Goal: Information Seeking & Learning: Learn about a topic

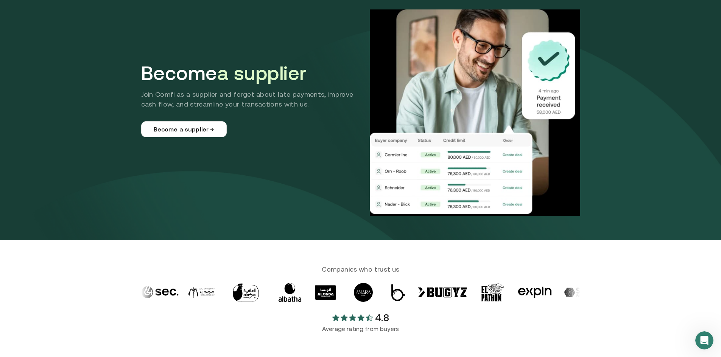
click at [384, 177] on img at bounding box center [475, 112] width 210 height 207
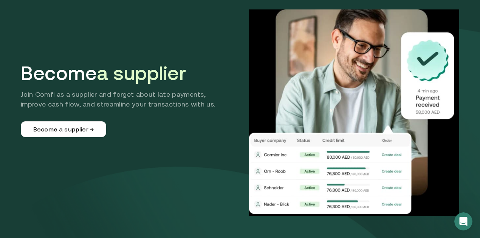
click at [212, 198] on div "Become a supplier Join Comfi as a supplier and forget about late payments, impr…" at bounding box center [240, 112] width 439 height 207
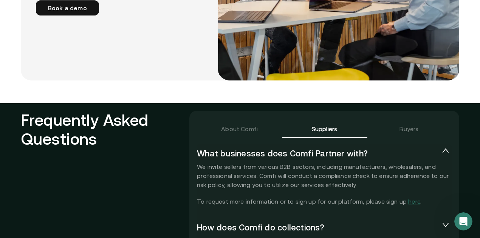
scroll to position [1677, 0]
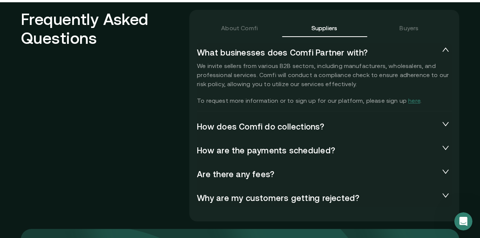
click at [243, 122] on span "How does Comfi do collections?" at bounding box center [318, 126] width 243 height 9
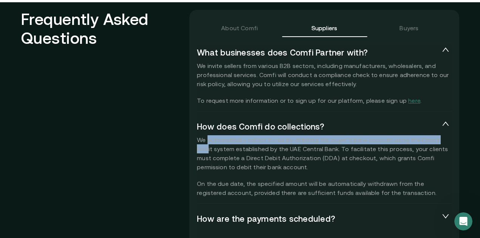
drag, startPoint x: 210, startPoint y: 129, endPoint x: 443, endPoint y: 129, distance: 233.8
click at [384, 135] on p "We automatically collect funds by debiting the buyer’s bank account using the D…" at bounding box center [324, 166] width 255 height 62
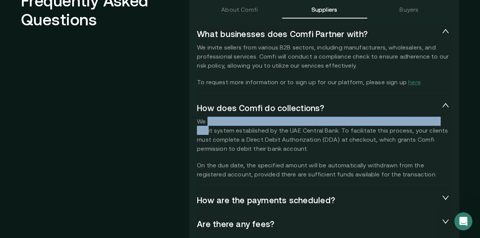
scroll to position [1727, 0]
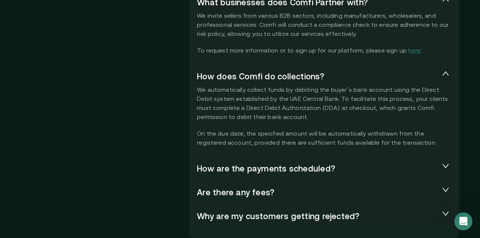
click at [306, 163] on div "How are the payments scheduled?" at bounding box center [324, 168] width 255 height 18
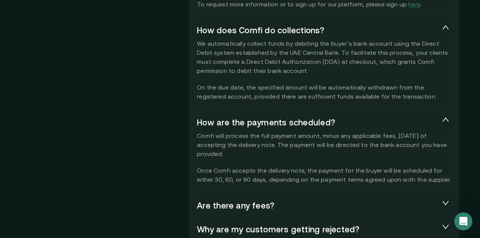
scroll to position [1778, 0]
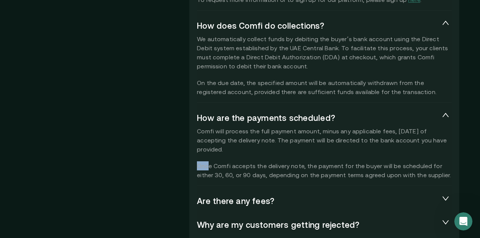
drag, startPoint x: 200, startPoint y: 156, endPoint x: 210, endPoint y: 157, distance: 10.2
click at [210, 157] on p "Comfi will process the full payment amount, minus any applicable fees, [DATE] o…" at bounding box center [324, 153] width 255 height 53
click at [216, 144] on p "Comfi will process the full payment amount, minus any applicable fees, [DATE] o…" at bounding box center [324, 153] width 255 height 53
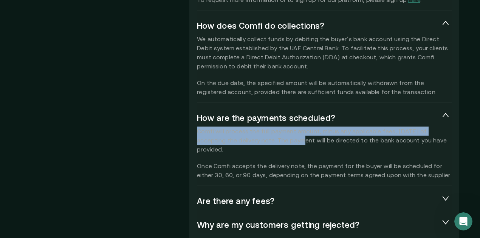
drag, startPoint x: 206, startPoint y: 121, endPoint x: 274, endPoint y: 130, distance: 68.3
click at [274, 130] on p "Comfi will process the full payment amount, minus any applicable fees, [DATE] o…" at bounding box center [324, 153] width 255 height 53
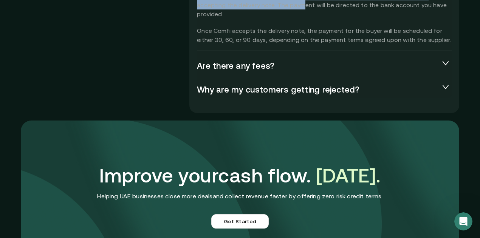
scroll to position [1904, 0]
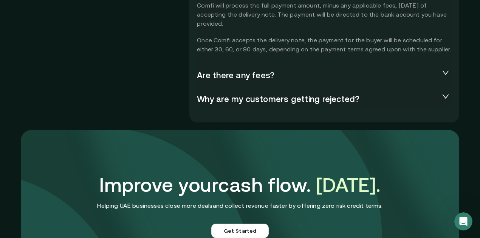
click at [273, 93] on div "Why are my customers getting rejected?" at bounding box center [324, 99] width 255 height 18
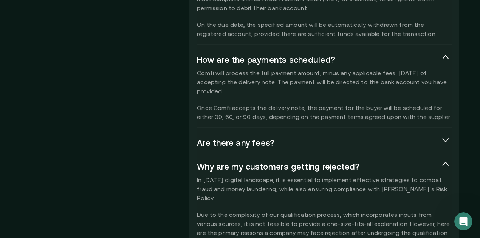
scroll to position [1828, 0]
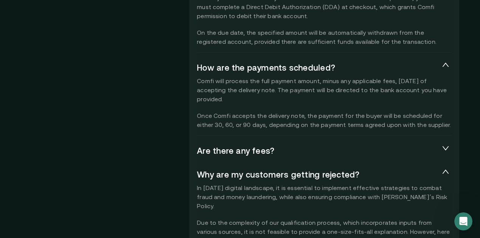
click at [251, 146] on span "Are there any fees?" at bounding box center [318, 150] width 243 height 9
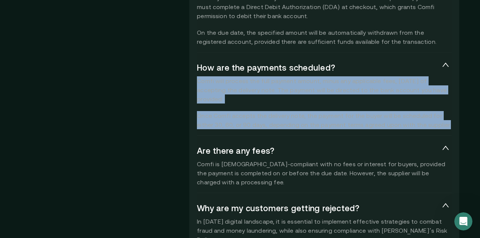
drag, startPoint x: 199, startPoint y: 73, endPoint x: 428, endPoint y: 113, distance: 232.8
click at [384, 113] on p "Comfi will process the full payment amount, minus any applicable fees, [DATE] o…" at bounding box center [324, 102] width 255 height 53
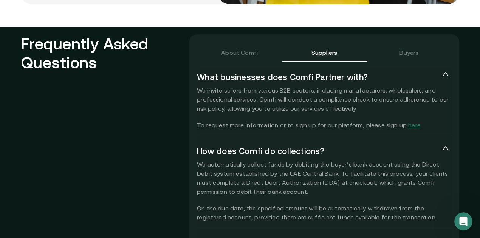
scroll to position [1677, 0]
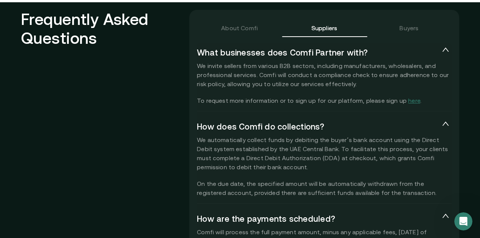
click at [384, 21] on div "Buyers" at bounding box center [409, 28] width 85 height 18
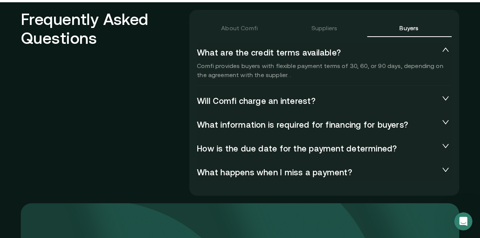
click at [374, 120] on span "What information is required for financing for buyers?" at bounding box center [318, 124] width 243 height 9
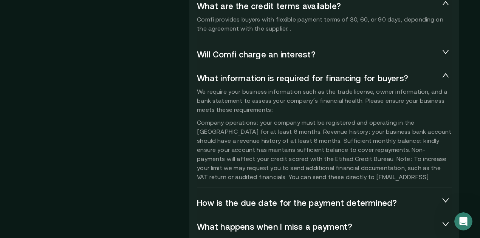
scroll to position [1727, 0]
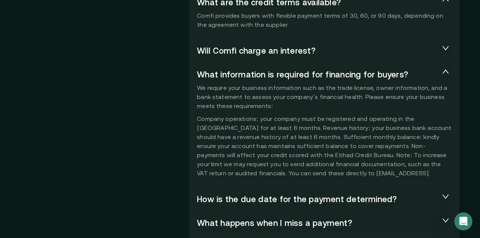
click at [286, 194] on span "How is the due date for the payment determined?" at bounding box center [318, 198] width 243 height 9
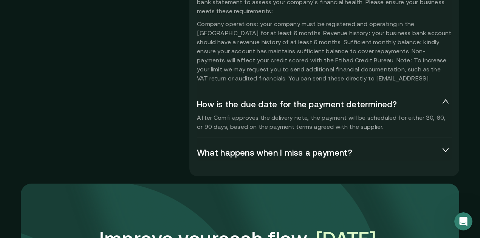
scroll to position [1828, 0]
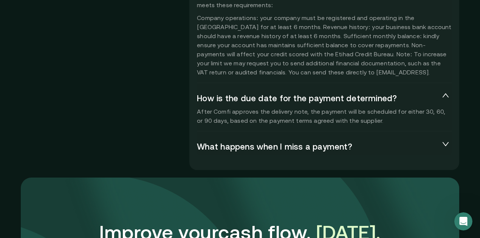
click at [242, 142] on span "What happens when I miss a payment?" at bounding box center [318, 146] width 243 height 9
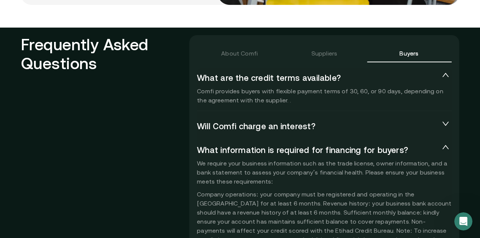
scroll to position [1576, 0]
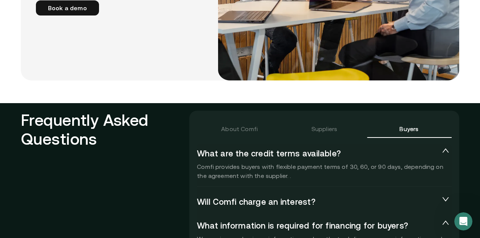
click at [314, 123] on div "Suppliers" at bounding box center [324, 129] width 85 height 18
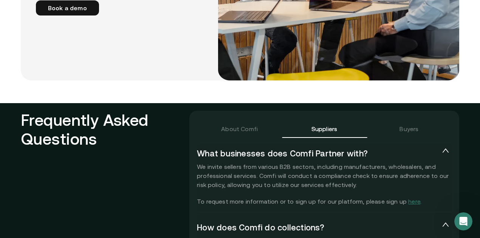
click at [264, 121] on div "About Comfi" at bounding box center [239, 129] width 85 height 18
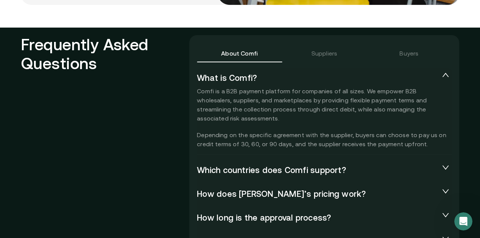
scroll to position [1702, 0]
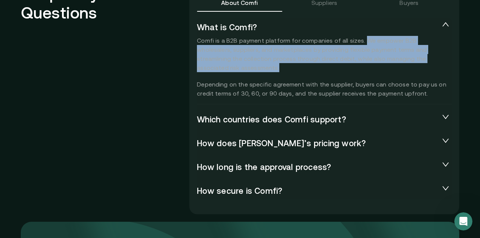
drag, startPoint x: 363, startPoint y: 31, endPoint x: 395, endPoint y: 53, distance: 38.7
click at [384, 53] on p "Comfi is a B2B payment platform for companies of all sizes. We empower B2B whol…" at bounding box center [324, 67] width 255 height 62
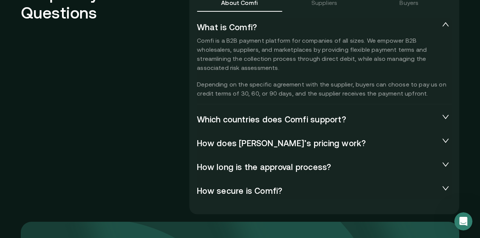
click at [305, 138] on span "How does [PERSON_NAME]’s pricing work?" at bounding box center [318, 142] width 243 height 9
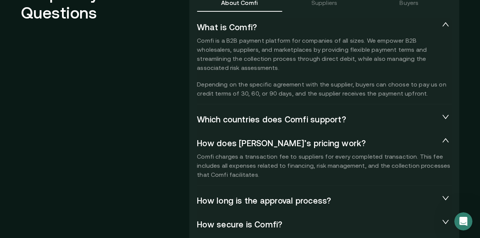
click at [296, 196] on span "How long is the approval process?" at bounding box center [318, 200] width 243 height 9
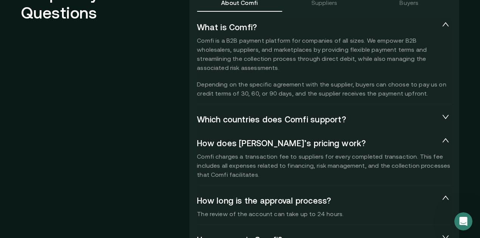
scroll to position [1778, 0]
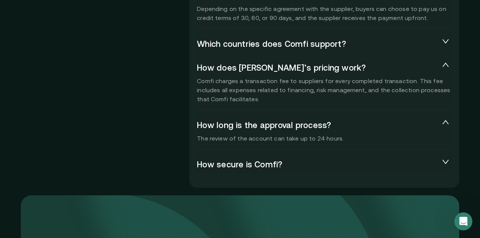
click at [284, 160] on div "How secure is Comfi?" at bounding box center [324, 164] width 255 height 18
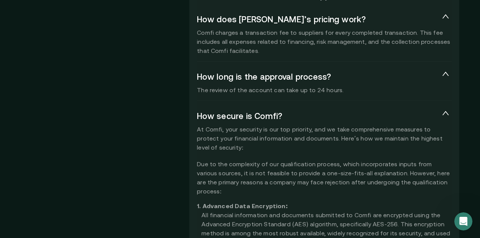
scroll to position [1828, 0]
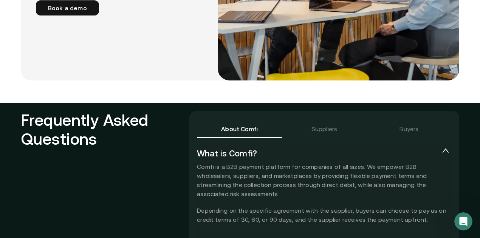
click at [324, 123] on div "Suppliers" at bounding box center [324, 129] width 85 height 18
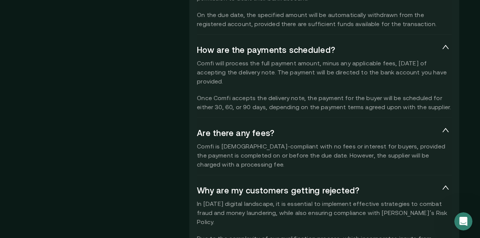
scroll to position [1803, 0]
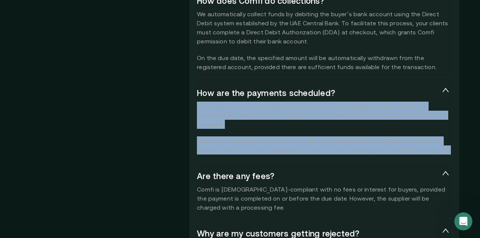
drag, startPoint x: 200, startPoint y: 94, endPoint x: 429, endPoint y: 136, distance: 233.5
click at [384, 136] on p "Comfi will process the full payment amount, minus any applicable fees, [DATE] o…" at bounding box center [324, 128] width 255 height 53
copy p "Comfi will process the full payment amount, minus any applicable fees, [DATE] o…"
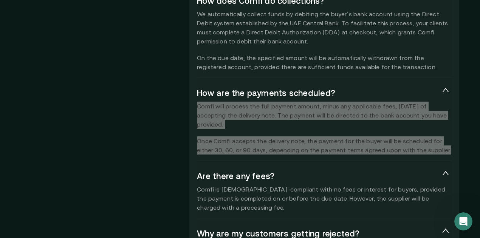
click at [271, 103] on p "Comfi will process the full payment amount, minus any applicable fees, [DATE] o…" at bounding box center [324, 128] width 255 height 53
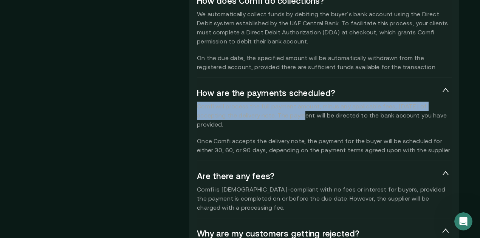
drag, startPoint x: 200, startPoint y: 93, endPoint x: 272, endPoint y: 101, distance: 72.7
click at [272, 102] on p "Comfi will process the full payment amount, minus any applicable fees, [DATE] o…" at bounding box center [324, 128] width 255 height 53
copy p "Comfi will process the full payment amount, minus any applicable fees, [DATE] o…"
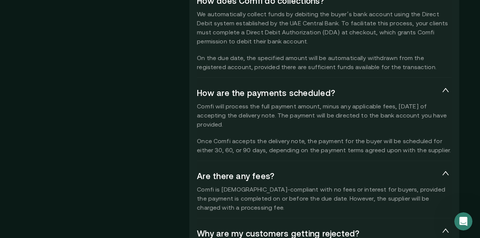
click at [289, 107] on p "Comfi will process the full payment amount, minus any applicable fees, [DATE] o…" at bounding box center [324, 128] width 255 height 53
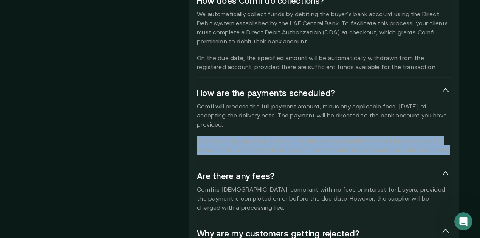
drag, startPoint x: 199, startPoint y: 129, endPoint x: 427, endPoint y: 136, distance: 228.2
click at [384, 136] on p "Comfi will process the full payment amount, minus any applicable fees, [DATE] o…" at bounding box center [324, 128] width 255 height 53
copy p "Once Comfi accepts the delivery note, the payment for the buyer will be schedul…"
